Goal: Transaction & Acquisition: Purchase product/service

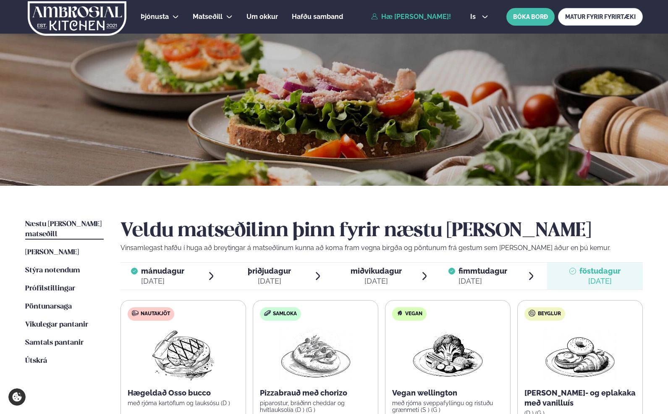
click at [404, 19] on link "Hæ [PERSON_NAME]!" at bounding box center [411, 17] width 80 height 8
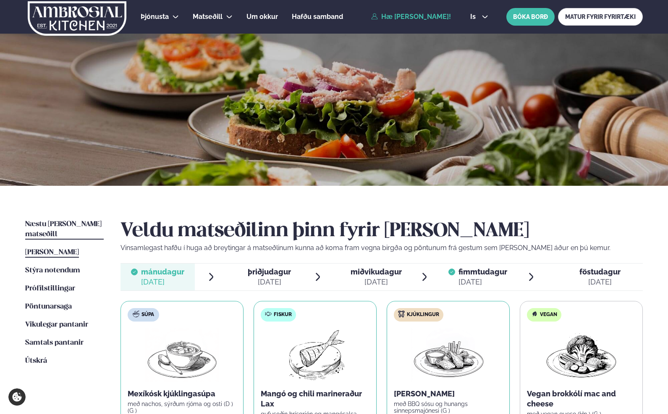
click at [75, 228] on link "Næstu [PERSON_NAME] matseðill Næsta vika" at bounding box center [64, 229] width 79 height 20
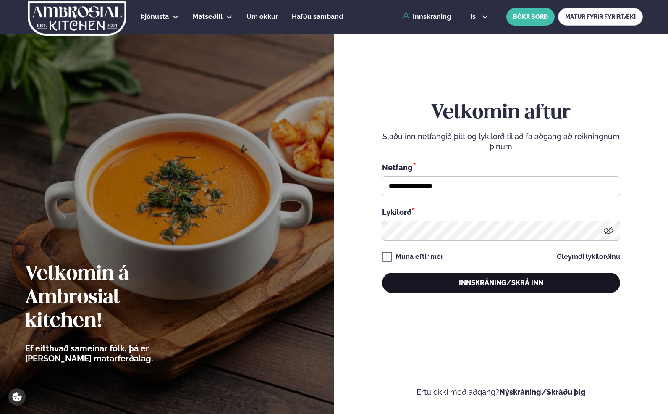
click at [418, 281] on button "Innskráning/Skrá inn" at bounding box center [501, 283] width 238 height 20
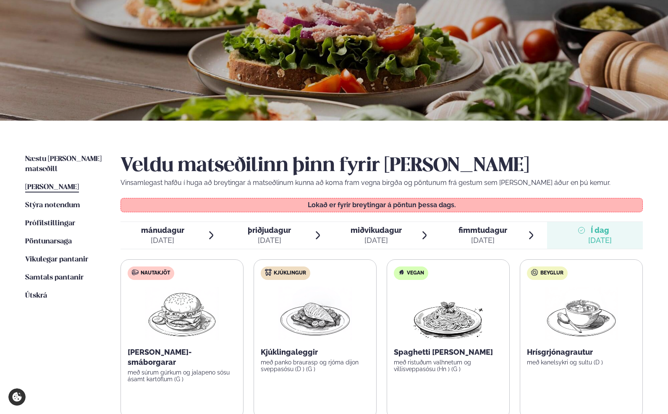
scroll to position [66, 0]
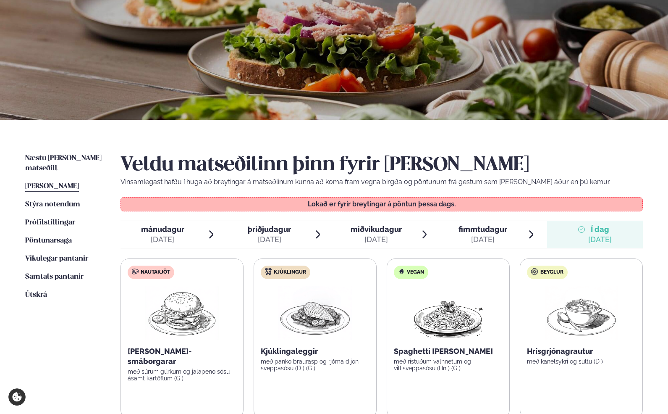
click at [186, 302] on img at bounding box center [182, 313] width 74 height 54
click at [56, 158] on span "Næstu [PERSON_NAME] matseðill" at bounding box center [63, 163] width 76 height 17
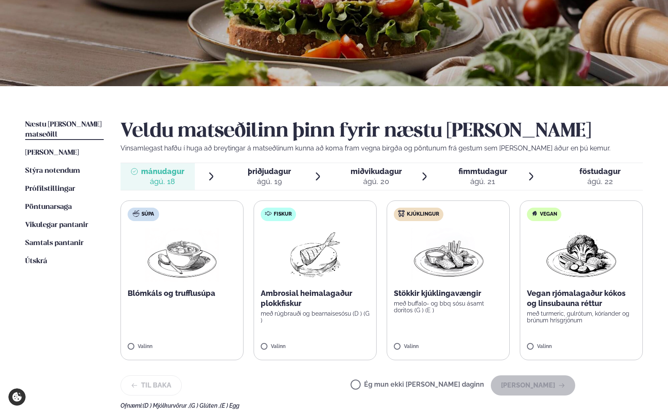
scroll to position [100, 0]
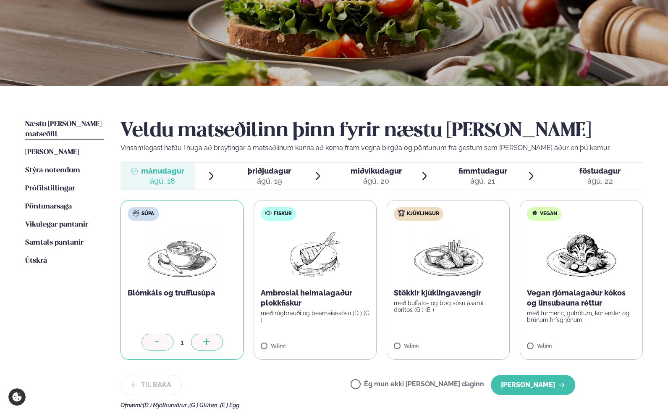
click at [214, 342] on div at bounding box center [207, 341] width 32 height 17
click at [209, 341] on icon at bounding box center [206, 341] width 7 height 1
click at [337, 341] on icon at bounding box center [340, 342] width 8 height 8
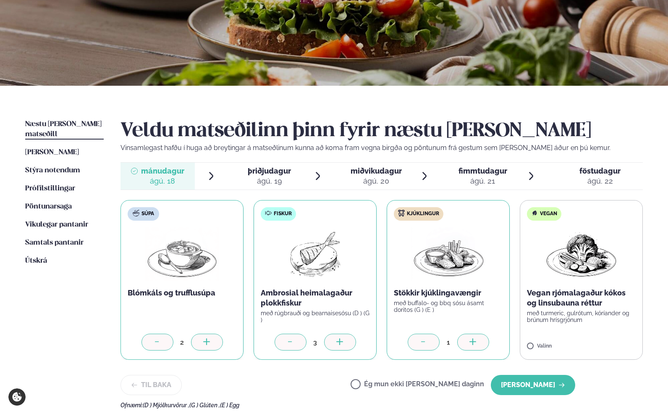
click at [472, 341] on icon at bounding box center [472, 341] width 7 height 1
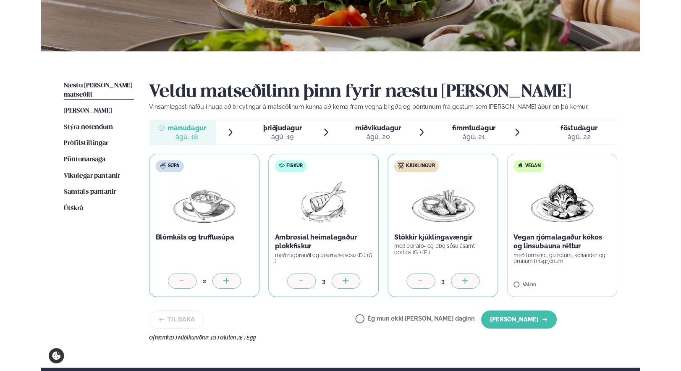
scroll to position [129, 0]
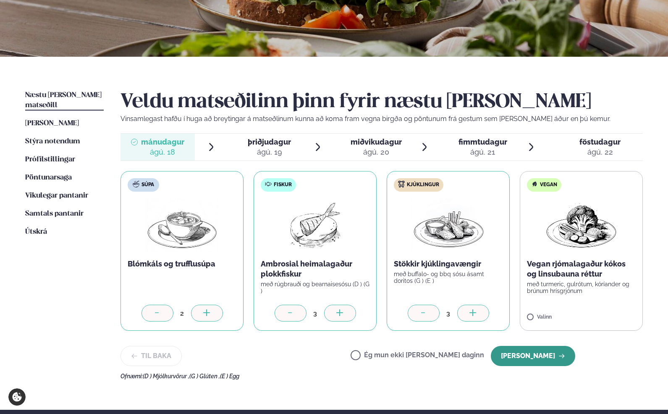
click at [530, 352] on button "[PERSON_NAME]" at bounding box center [533, 356] width 84 height 20
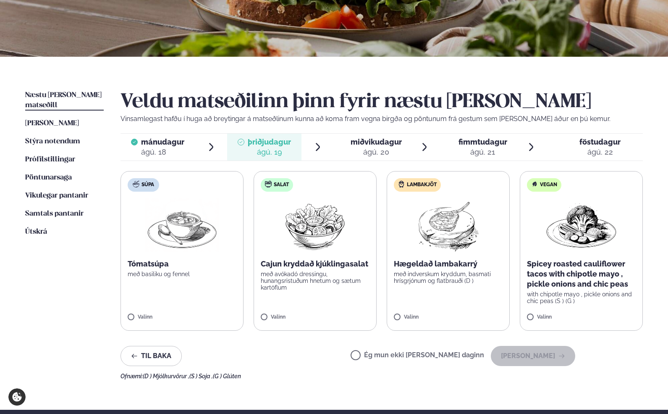
click at [462, 146] on div "fimmtudagur fim." at bounding box center [483, 142] width 49 height 10
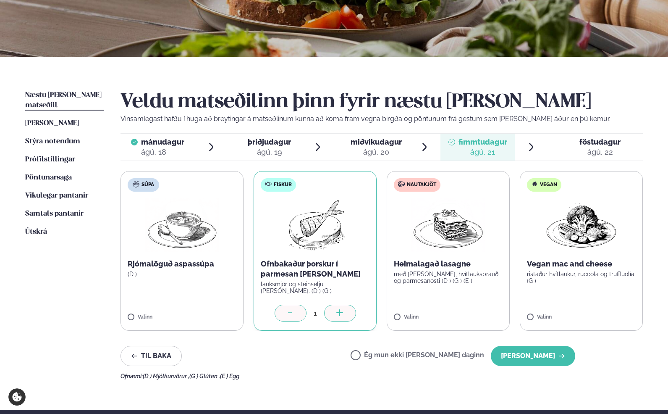
click at [339, 312] on icon at bounding box center [339, 312] width 7 height 1
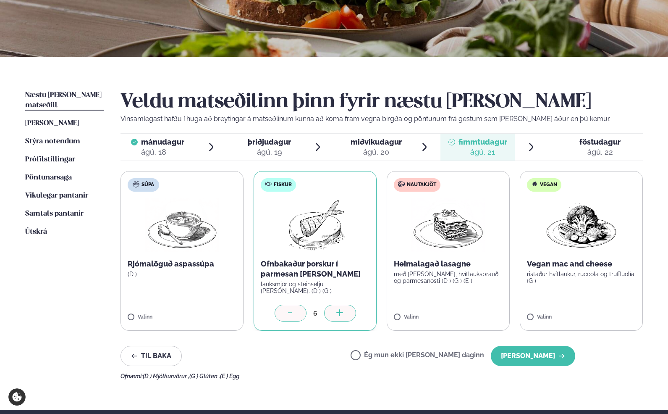
click at [339, 312] on icon at bounding box center [339, 312] width 7 height 1
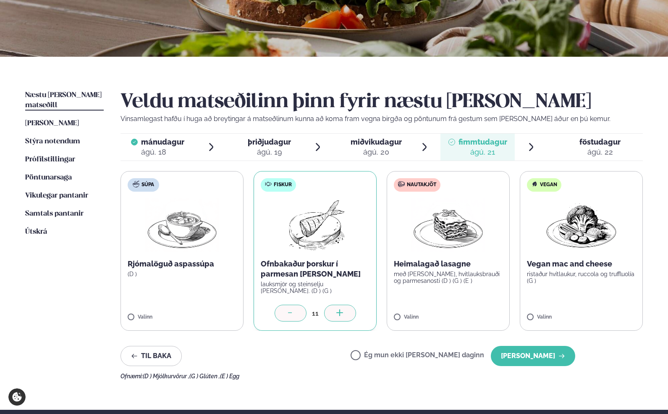
click at [339, 312] on icon at bounding box center [339, 312] width 7 height 1
click at [473, 315] on icon at bounding box center [473, 313] width 8 height 8
click at [545, 357] on button "[PERSON_NAME]" at bounding box center [533, 356] width 84 height 20
